Goal: Navigation & Orientation: Find specific page/section

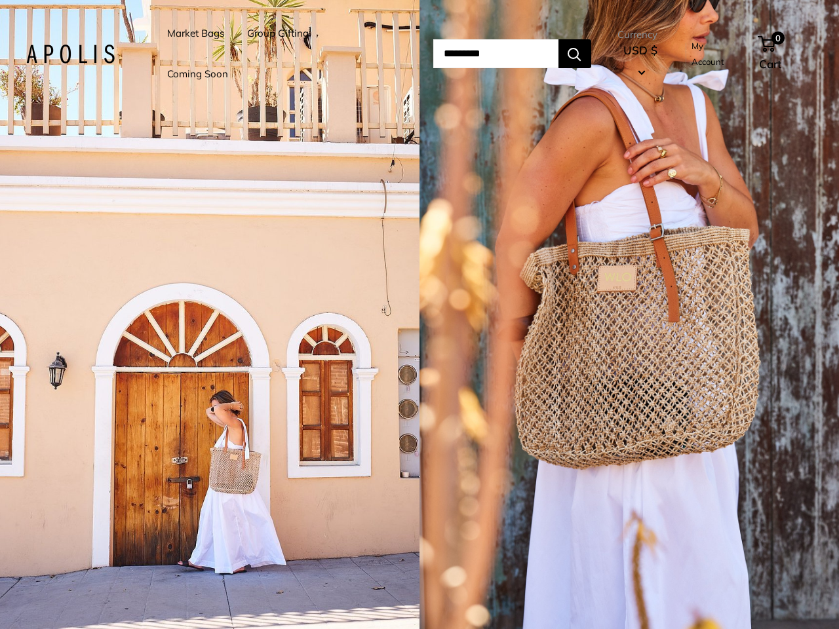
click at [433, 54] on input "Search..." at bounding box center [495, 53] width 125 height 29
click at [280, 54] on li "Group Gifting" at bounding box center [278, 33] width 62 height 41
click at [510, 54] on input "Search..." at bounding box center [495, 53] width 125 height 29
click at [210, 315] on div "1 / 5" at bounding box center [209, 314] width 419 height 629
click at [629, 315] on div "1 / 5" at bounding box center [628, 314] width 419 height 629
